Goal: Navigation & Orientation: Find specific page/section

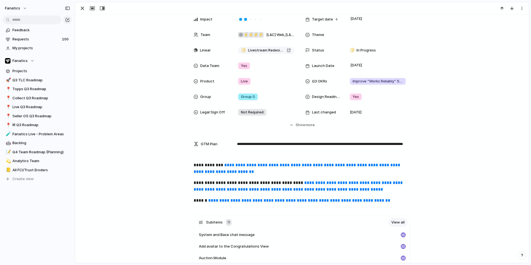
scroll to position [50, 0]
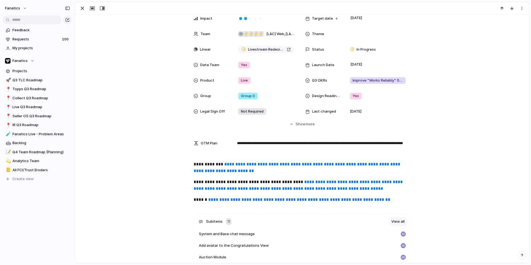
click at [160, 193] on div "**********" at bounding box center [302, 184] width 440 height 46
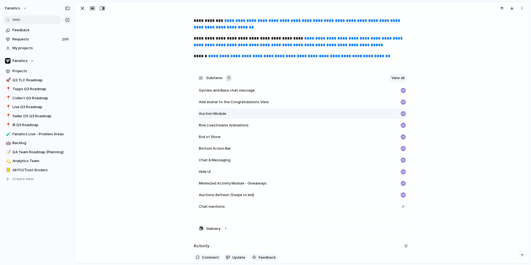
scroll to position [193, 0]
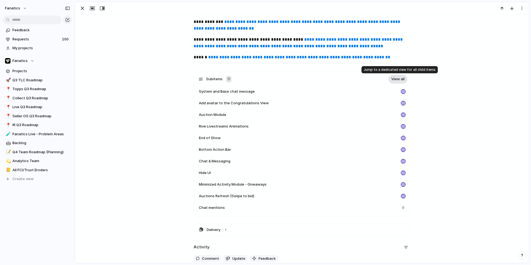
click at [396, 77] on link "View all" at bounding box center [397, 79] width 19 height 9
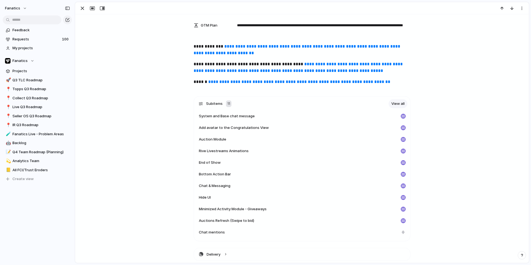
scroll to position [247, 0]
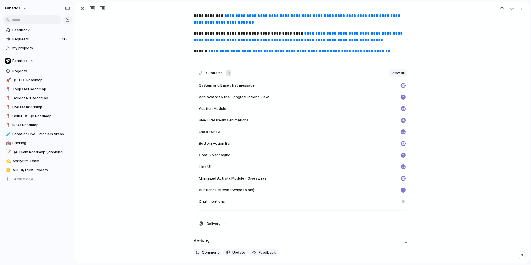
scroll to position [206, 0]
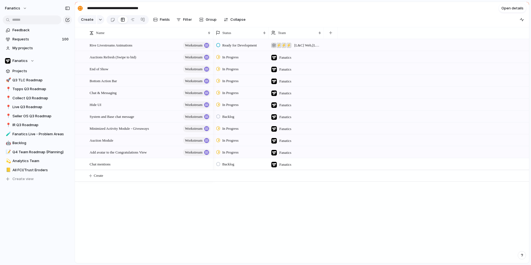
click at [170, 208] on div "Rive Livestreams Animations workstream Auctions Refresh (Swipe to bid) workstre…" at bounding box center [302, 151] width 454 height 224
click at [179, 22] on div "button" at bounding box center [178, 19] width 4 height 4
click at [179, 22] on div "Description Start date Priority Owner Impact Target date Team Theme Customer St…" at bounding box center [265, 132] width 531 height 265
click at [100, 93] on span "Chat & Messaging" at bounding box center [103, 92] width 27 height 6
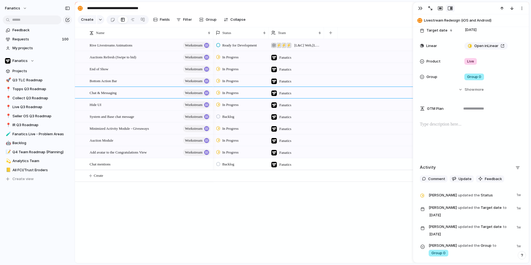
scroll to position [99, 0]
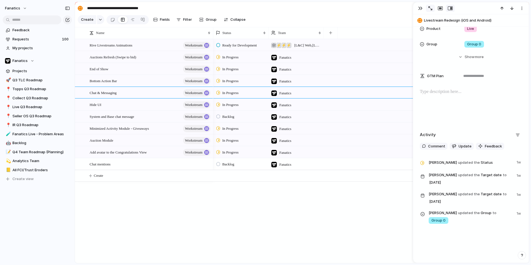
click at [434, 8] on button "button" at bounding box center [430, 8] width 9 height 7
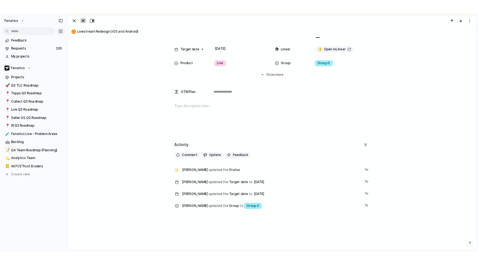
scroll to position [41, 0]
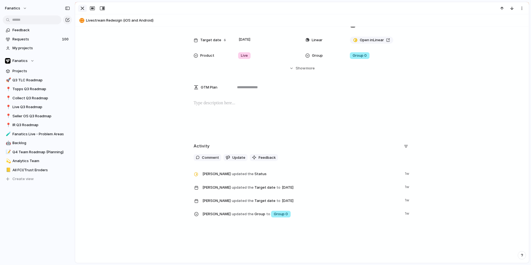
click at [85, 9] on div "button" at bounding box center [82, 8] width 7 height 7
